Goal: Information Seeking & Learning: Find specific fact

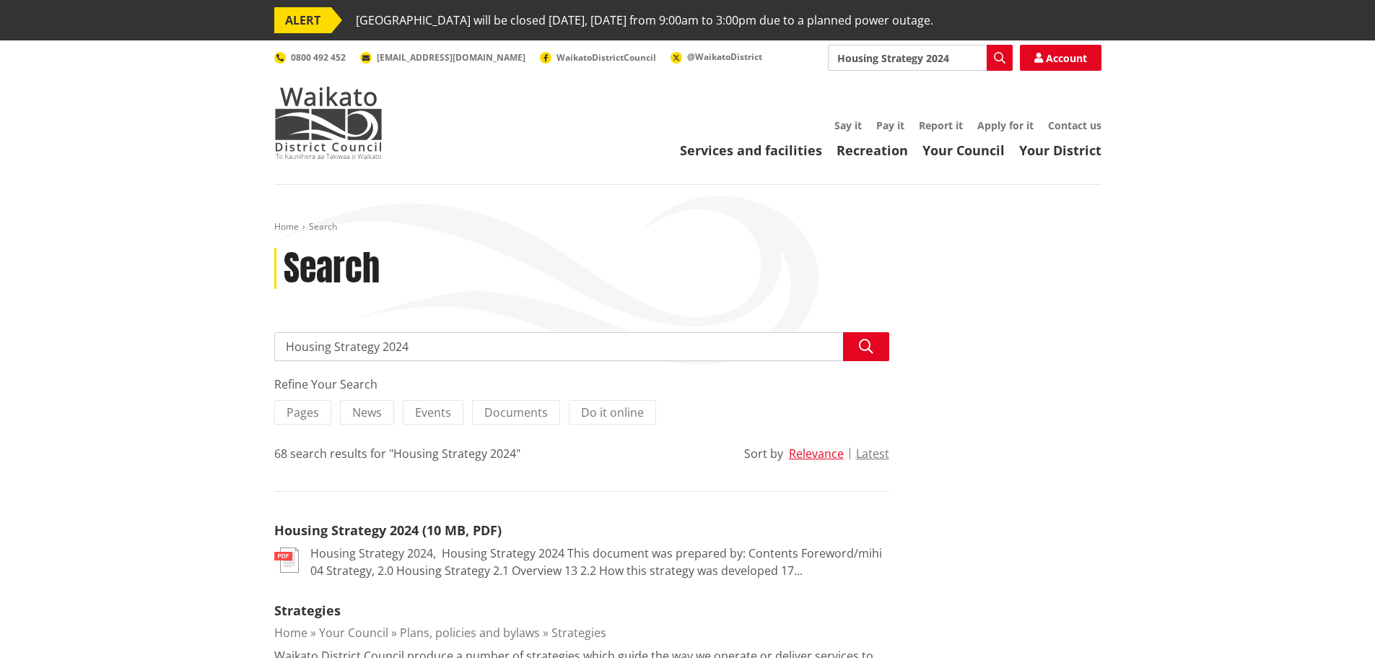
drag, startPoint x: 952, startPoint y: 58, endPoint x: 770, endPoint y: 48, distance: 182.2
click at [772, 48] on div "Search Housing Strategy 2024 Search Account 0800 492 452 info@waidc.govt.nz Wai…" at bounding box center [687, 58] width 827 height 26
click at [907, 61] on input "development policy" at bounding box center [920, 58] width 185 height 26
type input "development contribution olicy"
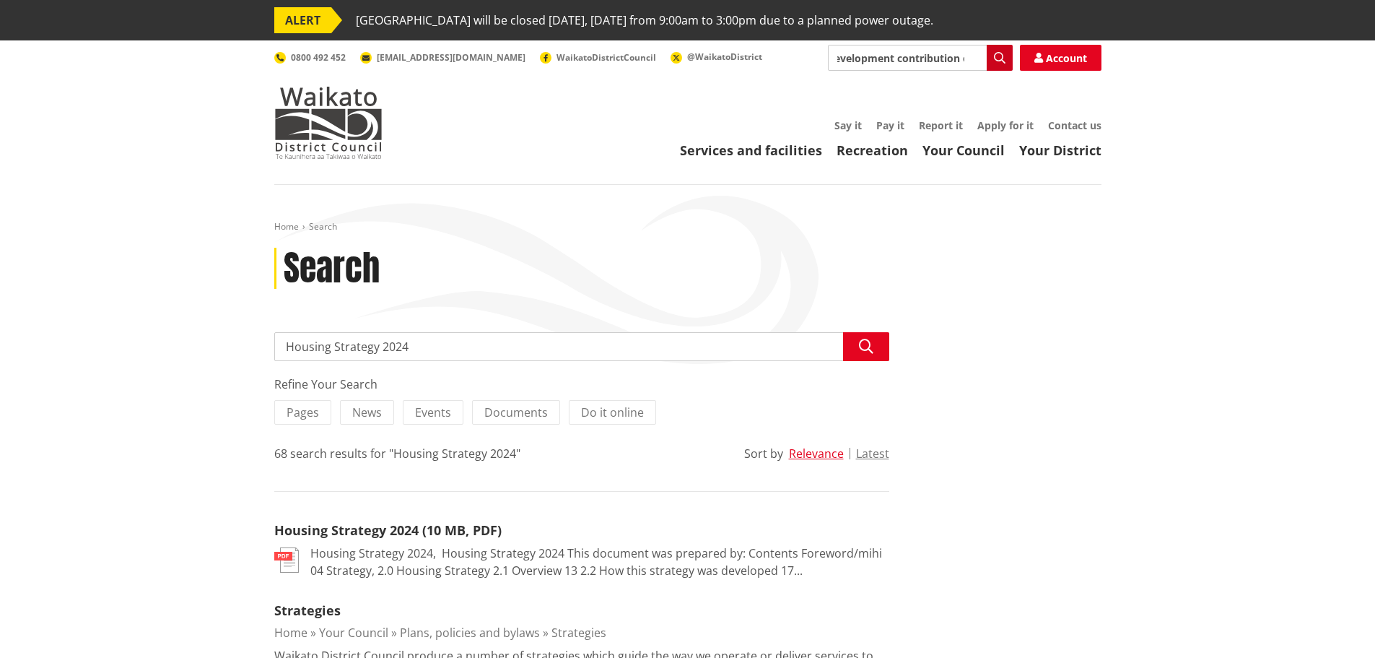
click at [1001, 53] on icon "button" at bounding box center [1000, 58] width 12 height 12
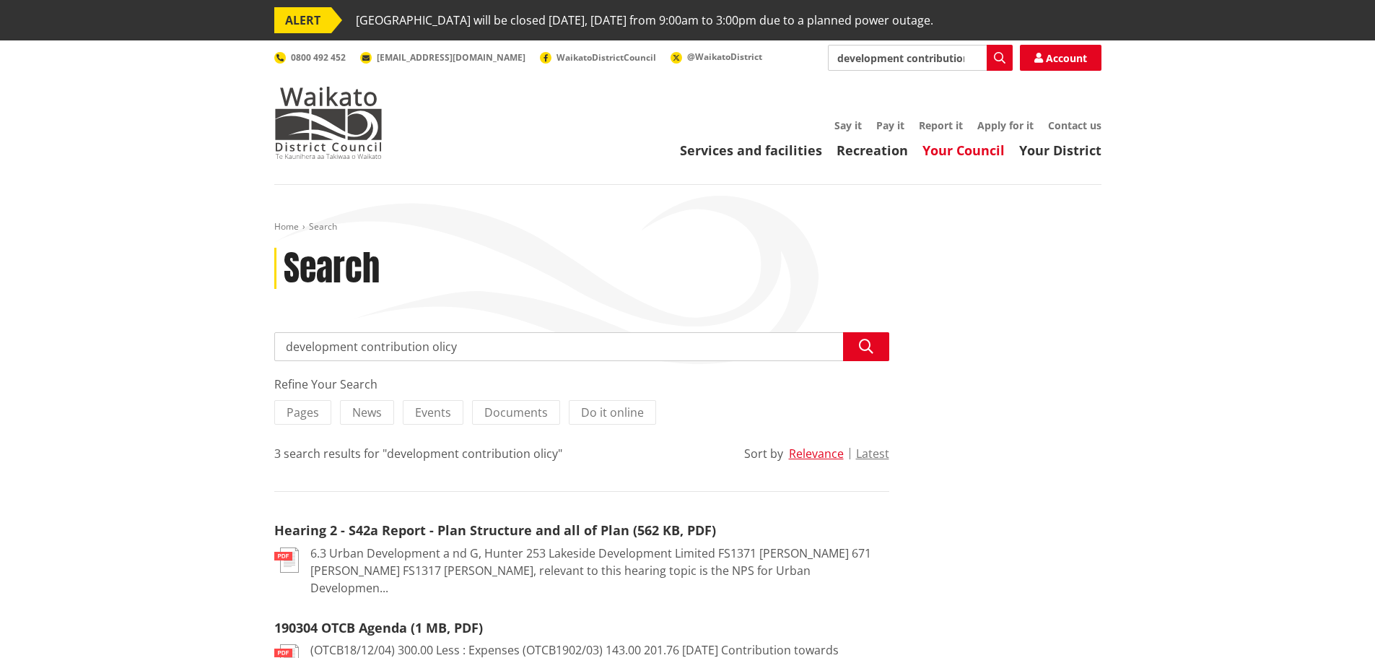
click at [965, 149] on link "Your Council" at bounding box center [964, 150] width 82 height 17
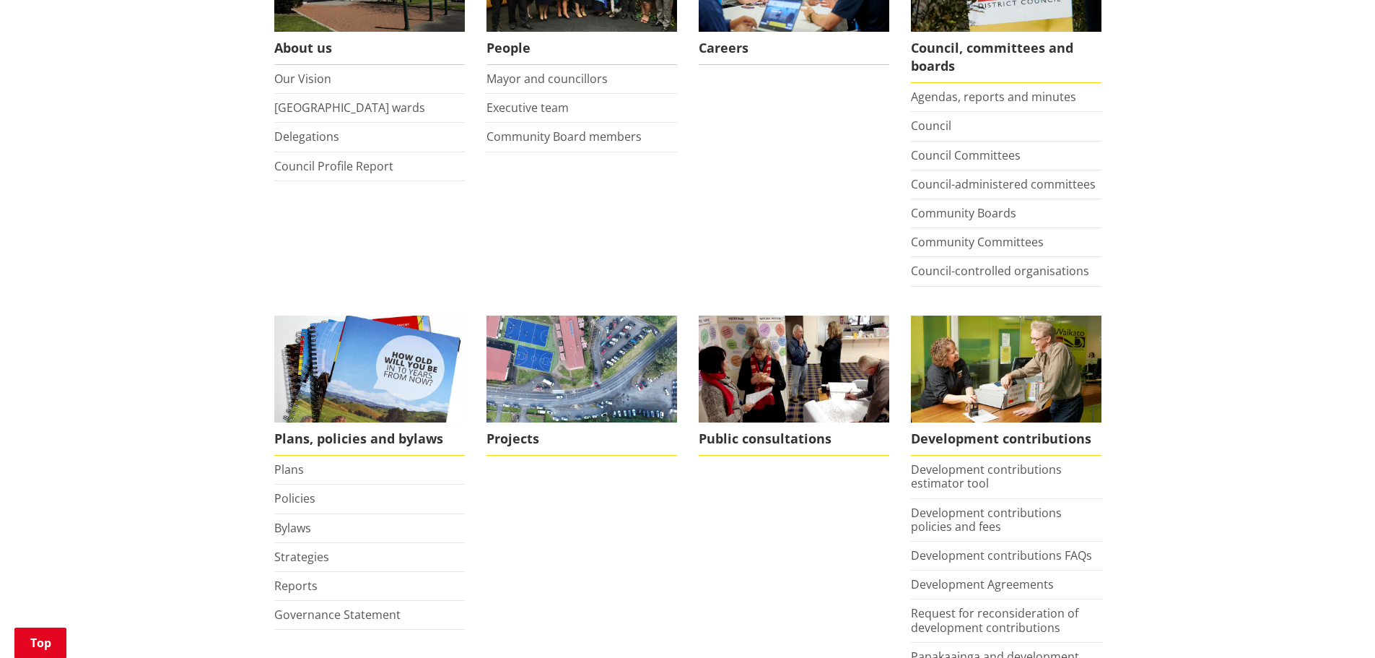
scroll to position [433, 0]
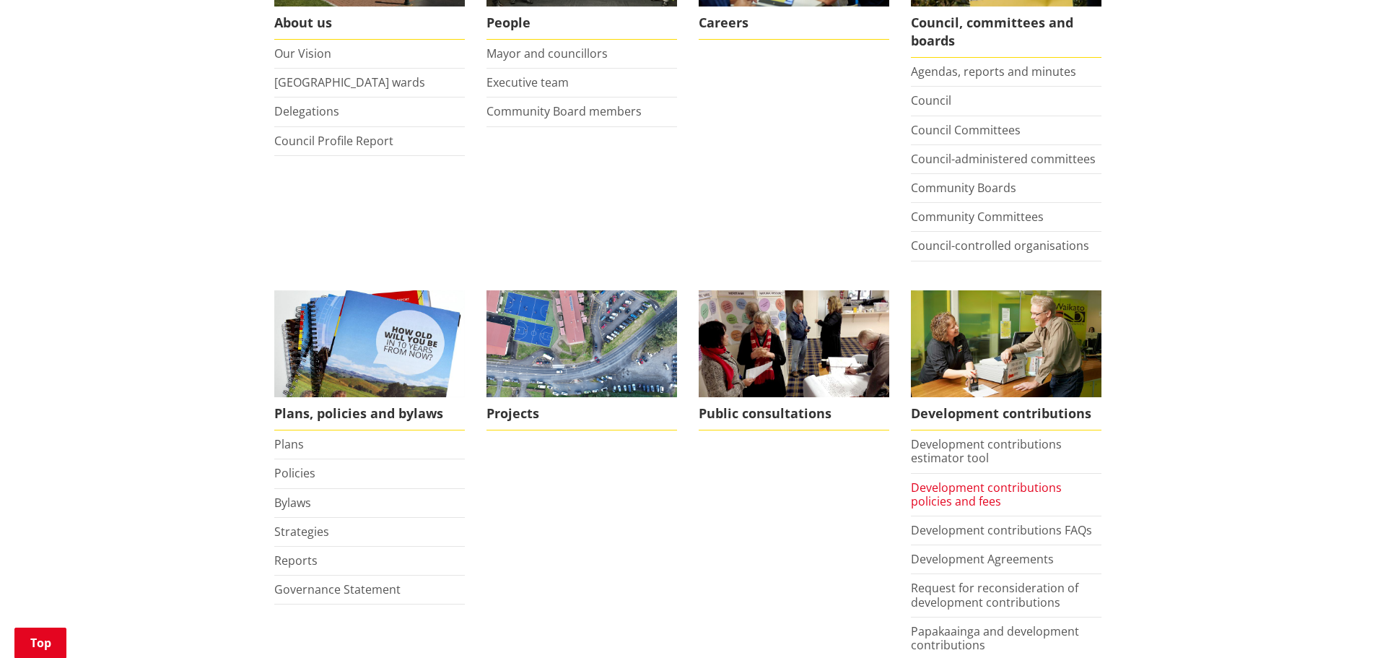
click at [946, 487] on link "Development contributions policies and fees" at bounding box center [986, 494] width 151 height 30
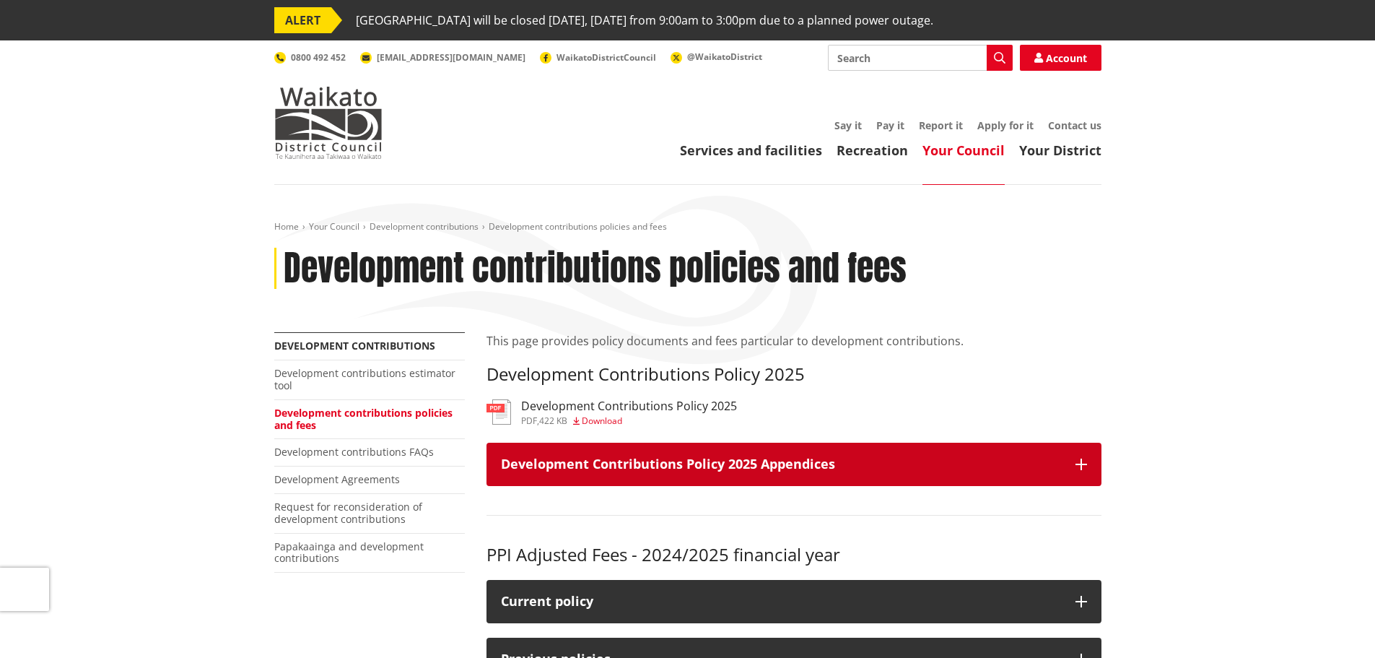
drag, startPoint x: 725, startPoint y: 463, endPoint x: 702, endPoint y: 453, distance: 24.9
click at [721, 461] on h3 "Development Contributions Policy 2025 Appendices" at bounding box center [781, 464] width 560 height 14
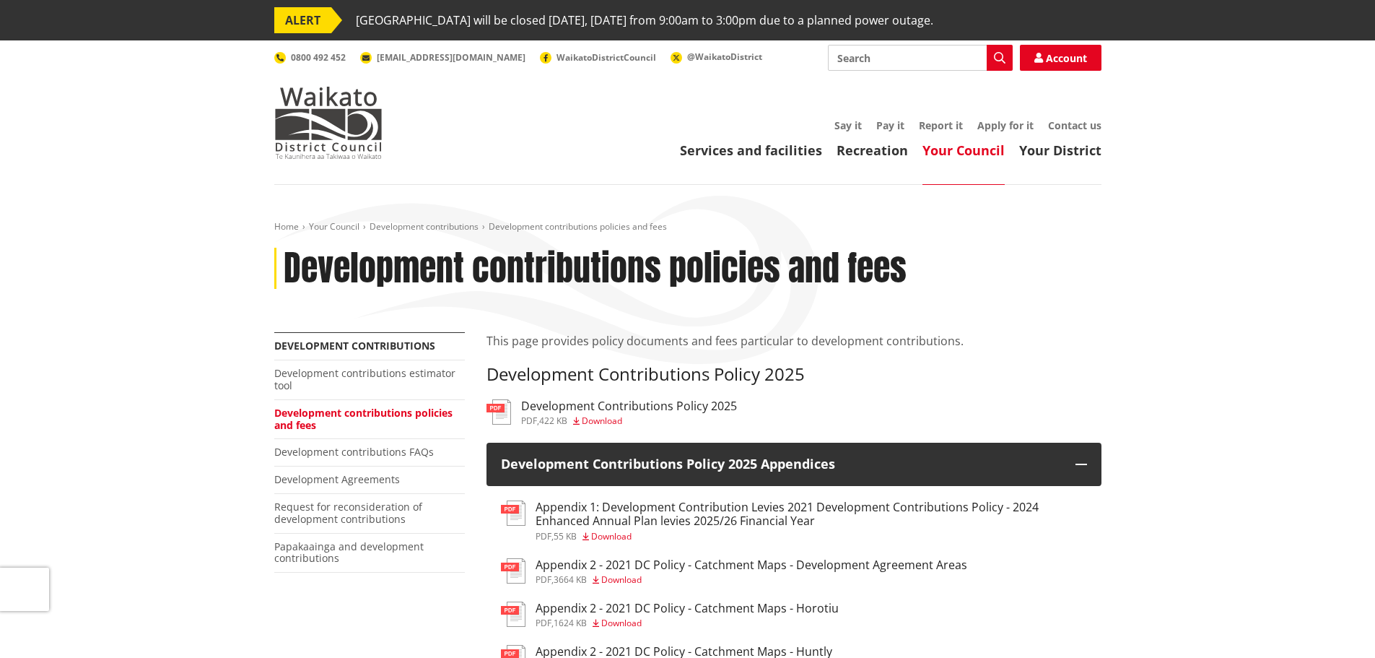
click at [649, 407] on h3 "Development Contributions Policy 2025" at bounding box center [629, 406] width 216 height 14
